Goal: Find specific page/section: Find specific page/section

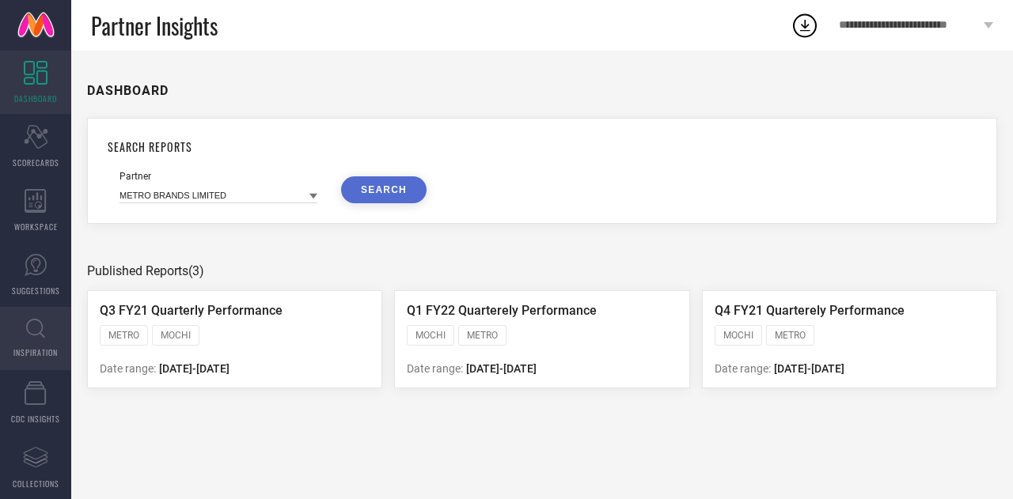
click at [27, 341] on link "INSPIRATION" at bounding box center [35, 338] width 71 height 63
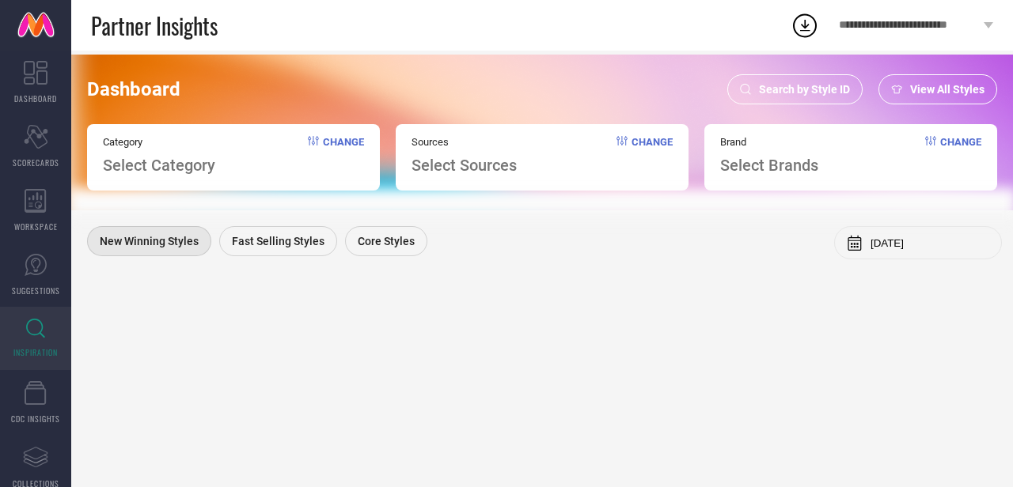
click at [921, 89] on span "View All Styles" at bounding box center [947, 89] width 74 height 13
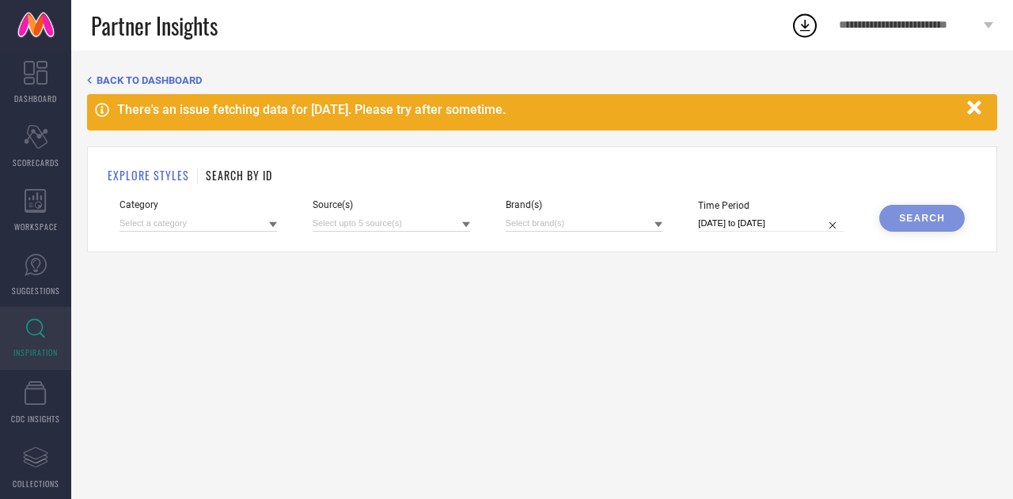
click at [233, 178] on h1 "SEARCH BY ID" at bounding box center [239, 175] width 66 height 17
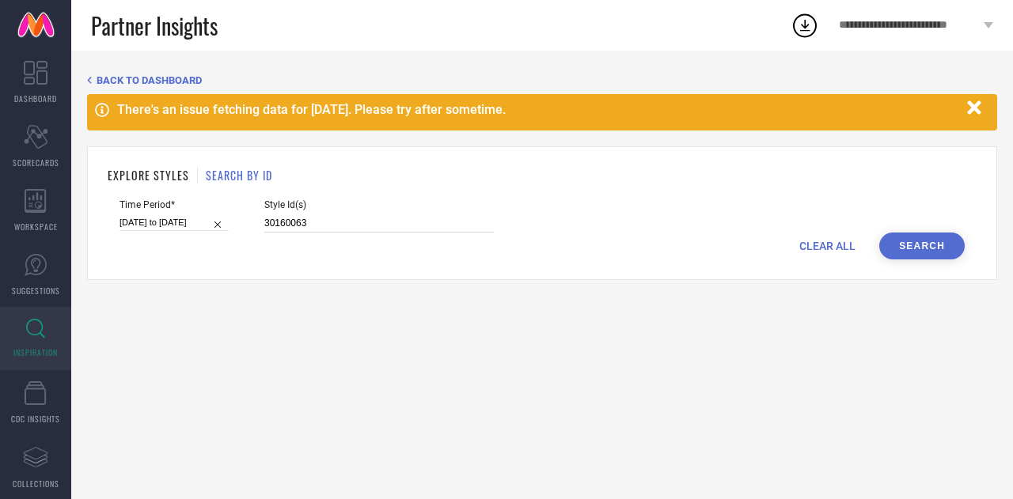
drag, startPoint x: 334, startPoint y: 231, endPoint x: 108, endPoint y: 188, distance: 230.3
click at [108, 188] on div "EXPLORE STYLES SEARCH BY ID Time Period* [DATE] to [DATE] Style Id(s) 30160063 …" at bounding box center [542, 213] width 910 height 134
paste input "4492525 34493115 34493131 34492508 34492537 34492535 34492519 34493122 34492522…"
type input "34492525 34493115 34493131 34492508 34492537 34492535 34492519 34493122 3449252…"
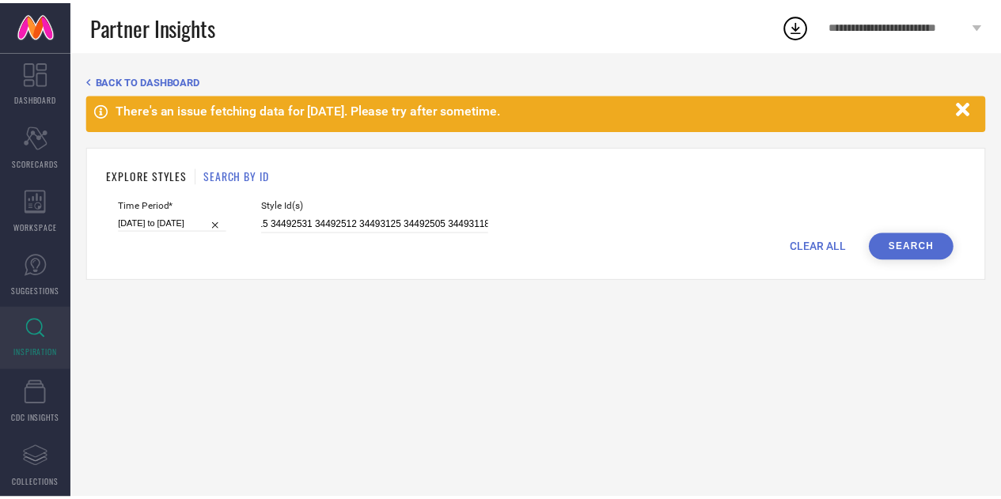
scroll to position [0, 0]
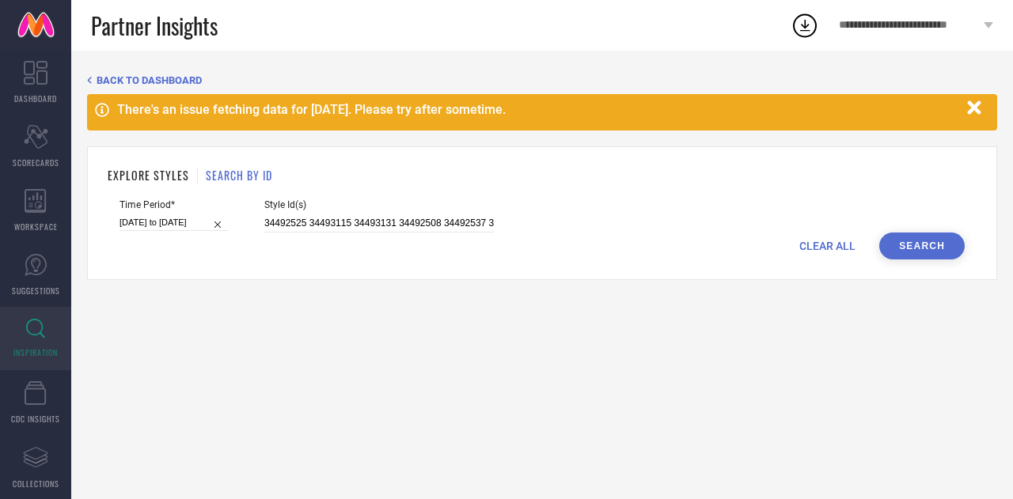
click at [169, 213] on div "Time Period* [DATE] to [DATE]" at bounding box center [173, 215] width 109 height 33
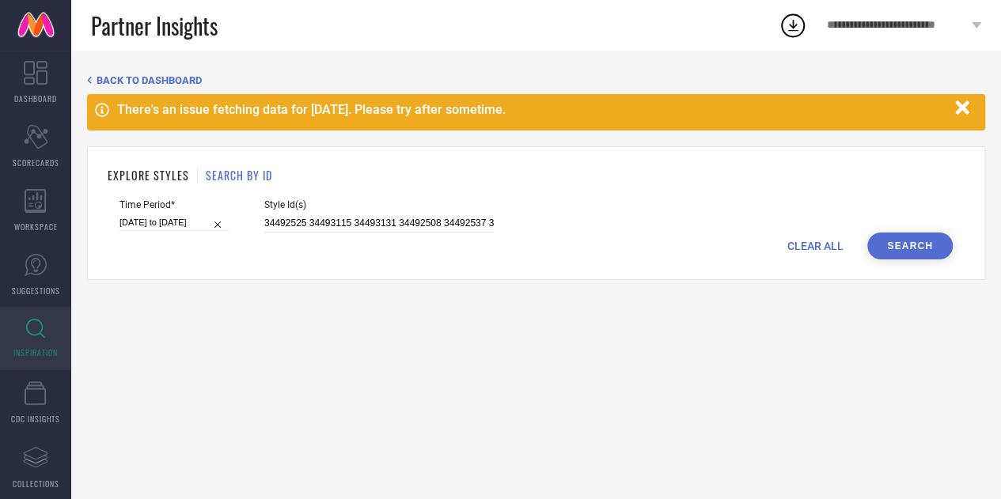
click at [196, 224] on input "[DATE] to [DATE]" at bounding box center [173, 222] width 109 height 17
select select "6"
select select "2025"
select select "7"
select select "2025"
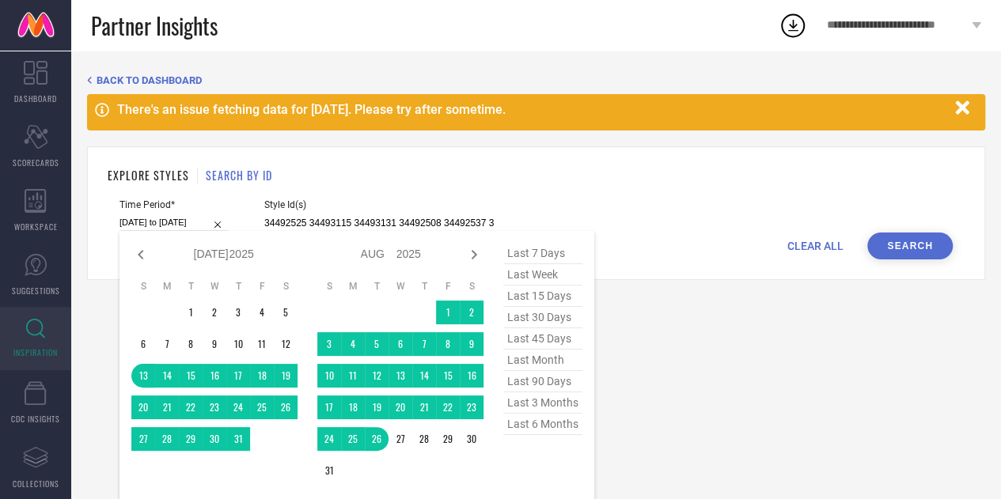
click at [538, 297] on span "last 15 days" at bounding box center [542, 296] width 79 height 21
type input "[DATE] to [DATE]"
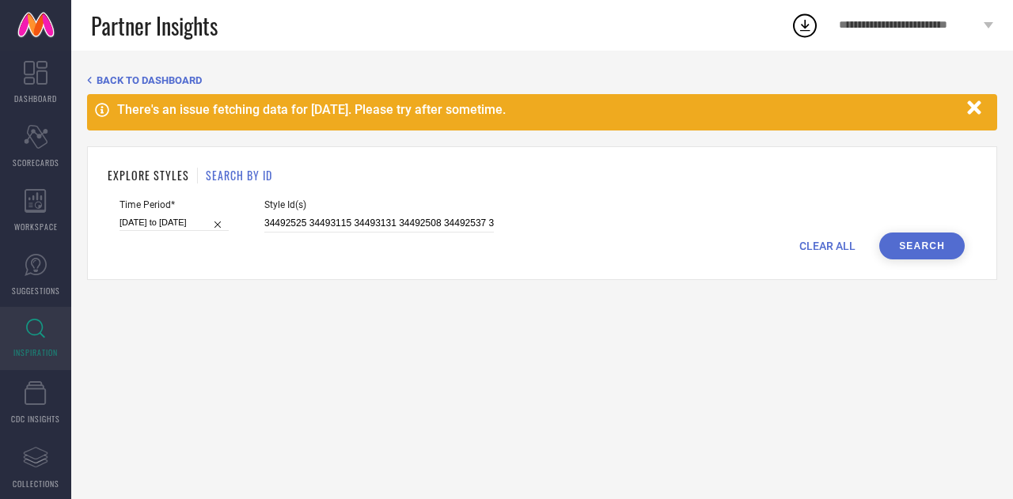
click at [920, 243] on button "Search" at bounding box center [921, 246] width 85 height 27
